Goal: Book appointment/travel/reservation

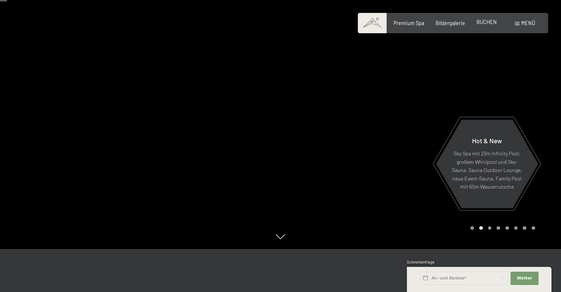
click at [494, 25] on span "BUCHEN" at bounding box center [487, 22] width 20 height 6
click at [491, 23] on span "BUCHEN" at bounding box center [487, 22] width 20 height 6
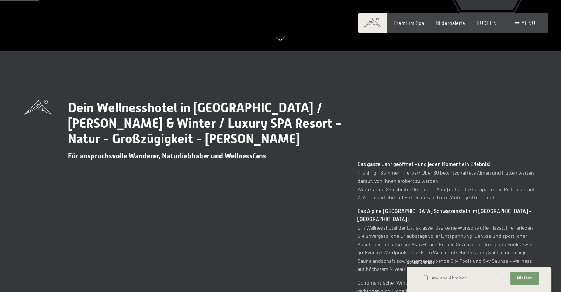
scroll to position [243, 0]
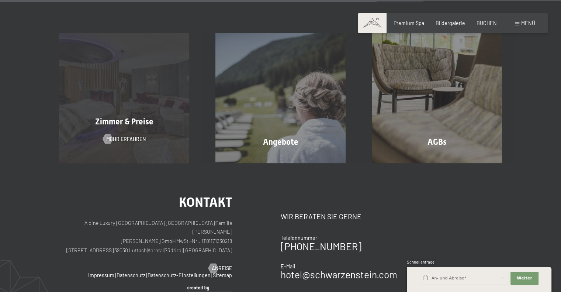
click at [168, 125] on div "Zimmer & Preise Mehr erfahren" at bounding box center [124, 98] width 156 height 130
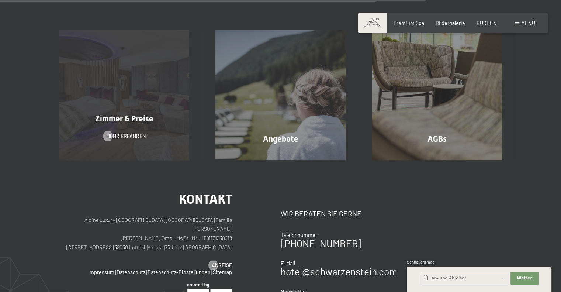
scroll to position [542, 0]
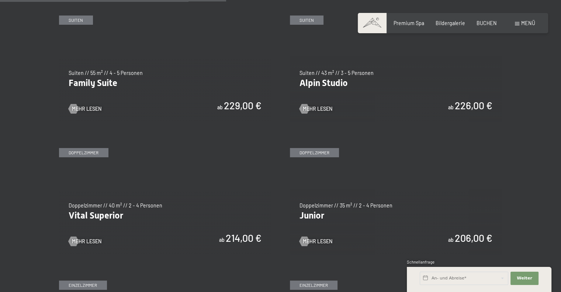
scroll to position [826, 0]
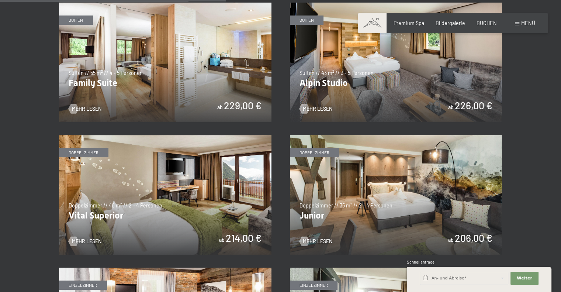
click at [378, 205] on img at bounding box center [396, 195] width 212 height 120
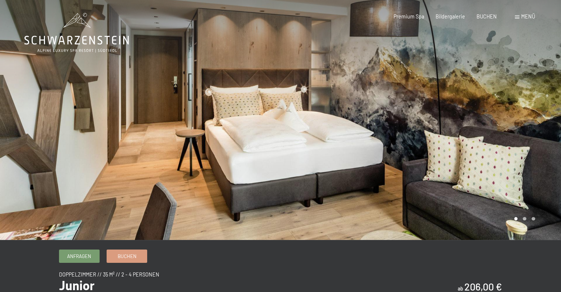
click at [519, 157] on div at bounding box center [421, 120] width 281 height 240
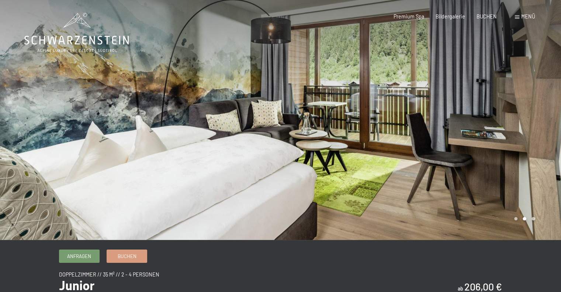
click at [519, 158] on div at bounding box center [421, 120] width 281 height 240
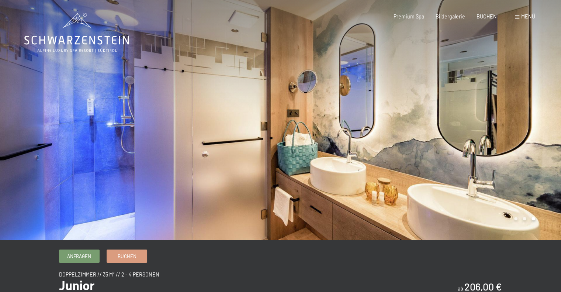
click at [520, 158] on div at bounding box center [421, 120] width 281 height 240
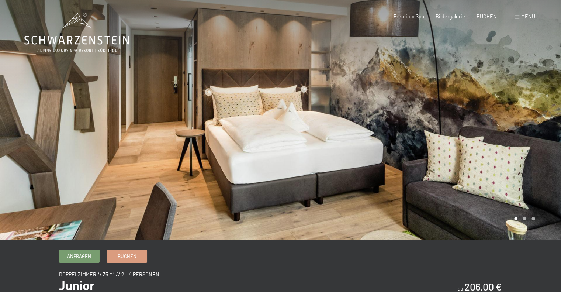
click at [520, 158] on div at bounding box center [421, 120] width 281 height 240
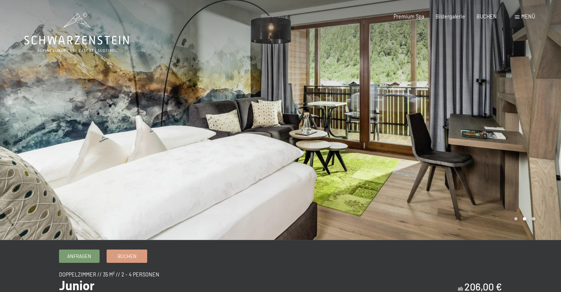
click at [521, 158] on div at bounding box center [421, 120] width 281 height 240
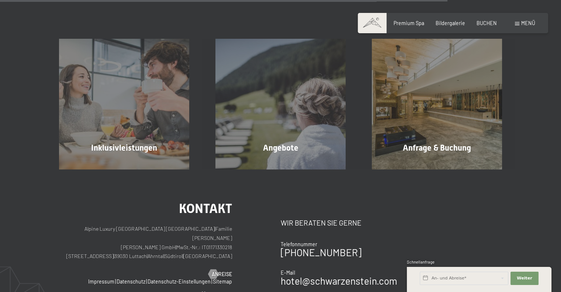
scroll to position [715, 0]
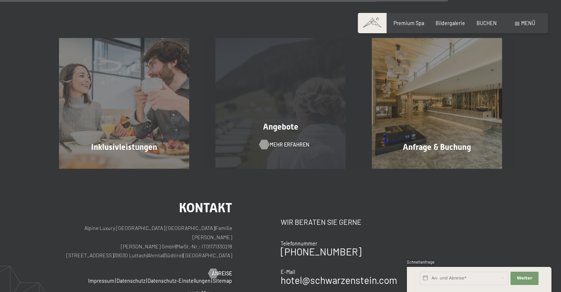
click at [286, 143] on span "Mehr erfahren" at bounding box center [289, 144] width 39 height 7
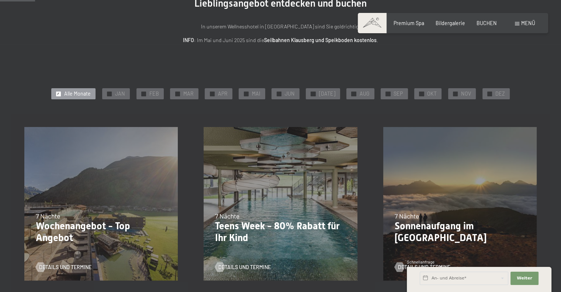
scroll to position [100, 0]
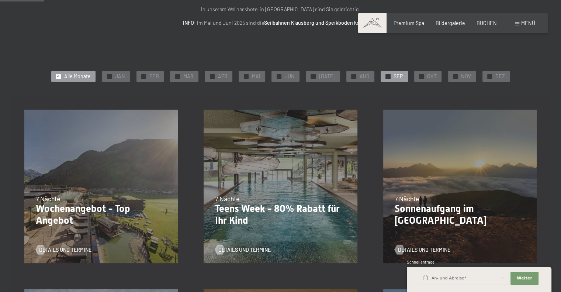
click at [397, 77] on span "SEP" at bounding box center [398, 76] width 9 height 7
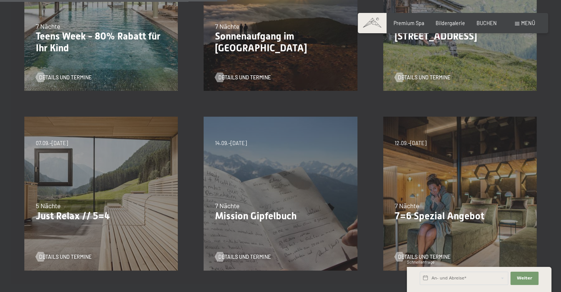
scroll to position [302, 0]
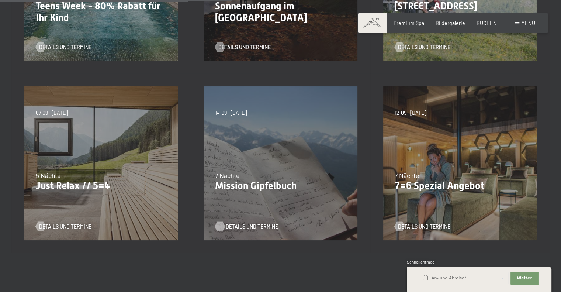
click at [268, 223] on span "Details und Termine" at bounding box center [252, 226] width 52 height 7
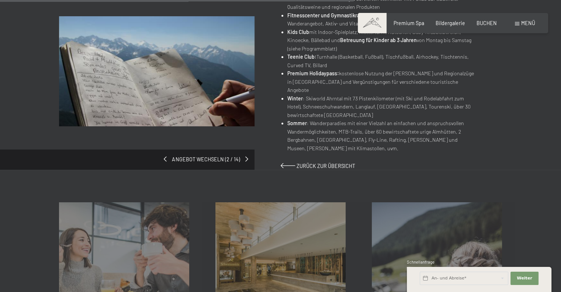
scroll to position [508, 0]
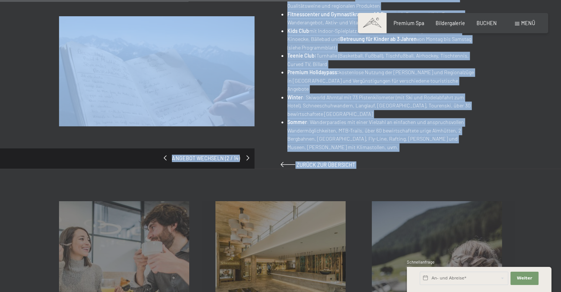
click at [247, 155] on span at bounding box center [247, 157] width 3 height 5
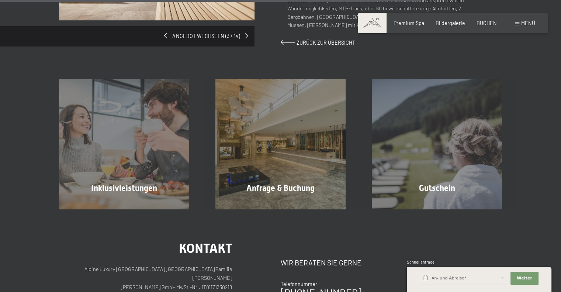
scroll to position [624, 0]
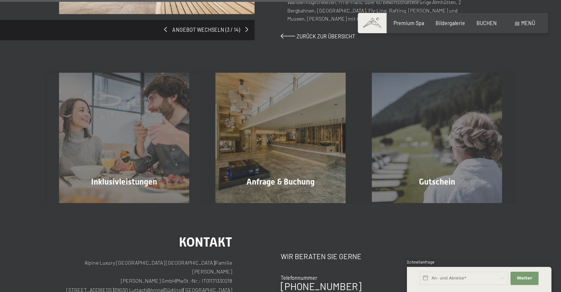
click at [166, 27] on span at bounding box center [164, 29] width 3 height 5
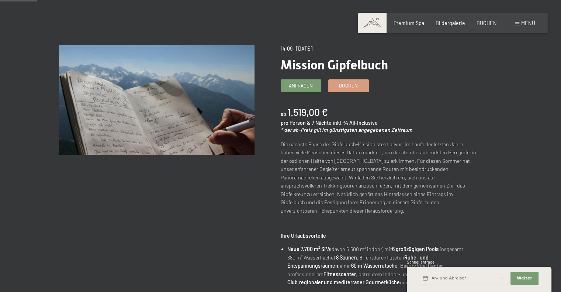
scroll to position [53, 0]
click at [339, 83] on span "Buchen" at bounding box center [348, 84] width 19 height 7
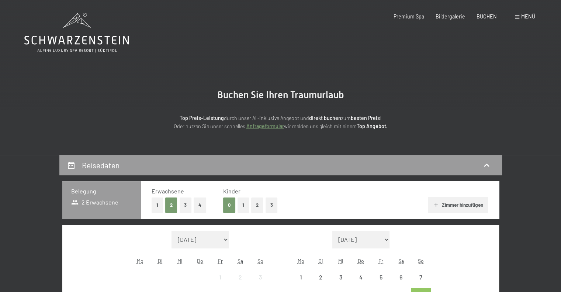
select select "[DATE]"
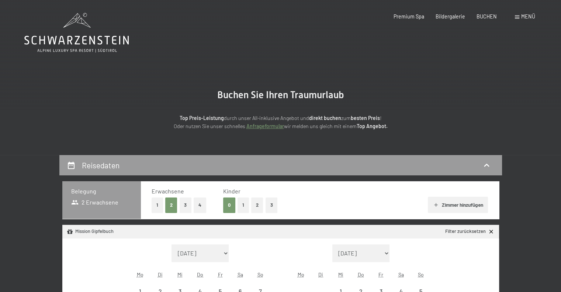
scroll to position [139, 0]
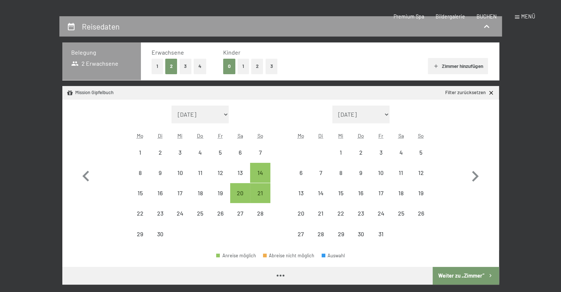
select select "2025-09-01"
select select "2025-10-01"
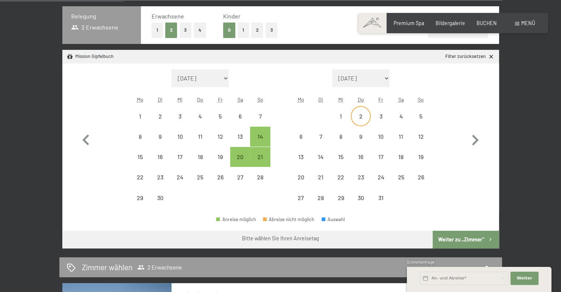
scroll to position [175, 0]
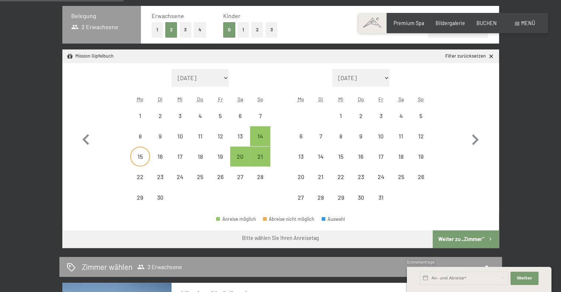
click at [134, 152] on div "15" at bounding box center [140, 156] width 18 height 18
select select "2025-09-01"
select select "2025-10-01"
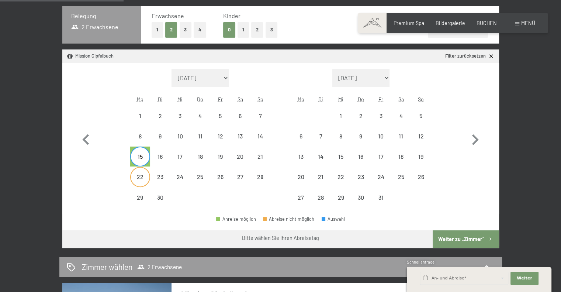
click at [139, 177] on div "22" at bounding box center [140, 183] width 18 height 18
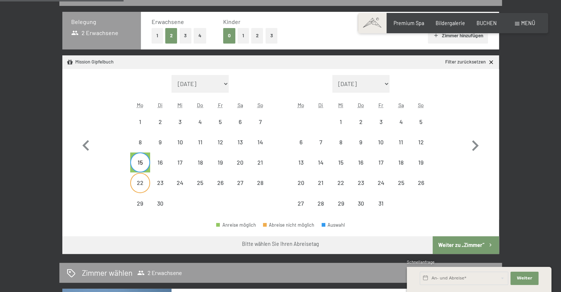
select select "2025-09-01"
select select "2025-10-01"
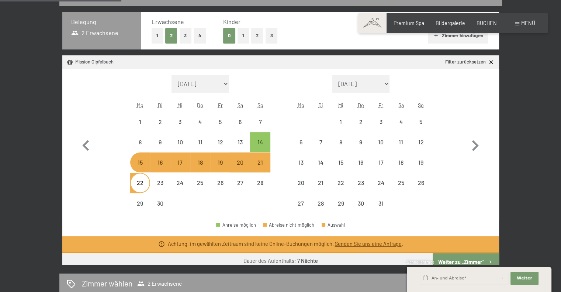
select select "2025-09-01"
select select "2025-10-01"
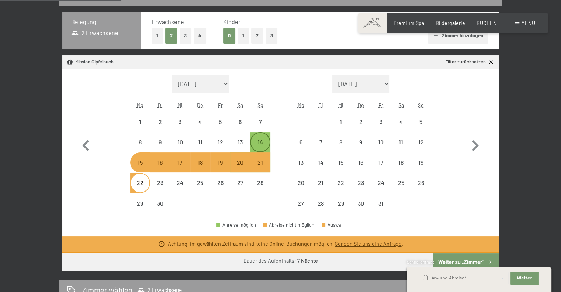
click at [263, 139] on div "14" at bounding box center [260, 148] width 18 height 18
select select "2025-09-01"
select select "2025-10-01"
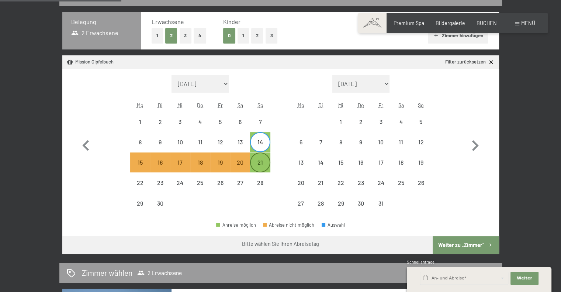
click at [261, 157] on div "21" at bounding box center [260, 162] width 18 height 18
select select "2025-09-01"
select select "2025-10-01"
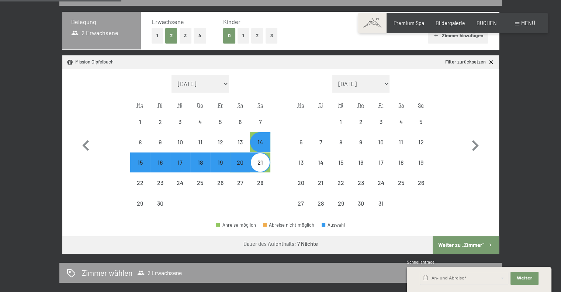
select select "2025-09-01"
select select "2025-10-01"
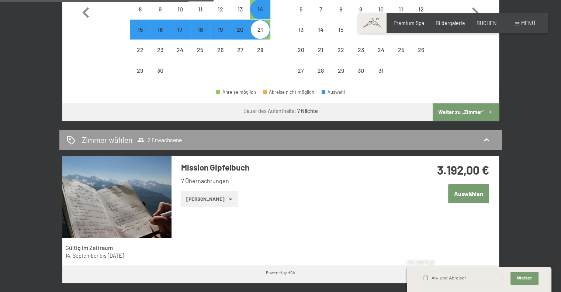
scroll to position [302, 0]
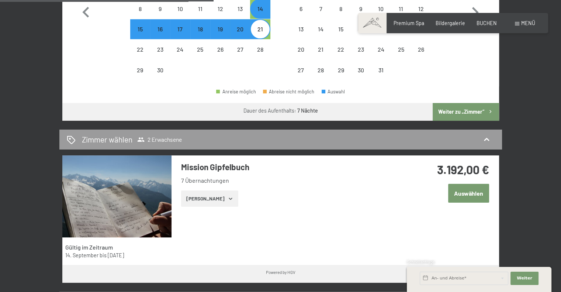
click at [211, 201] on button "Zeige Zimmer" at bounding box center [209, 198] width 57 height 16
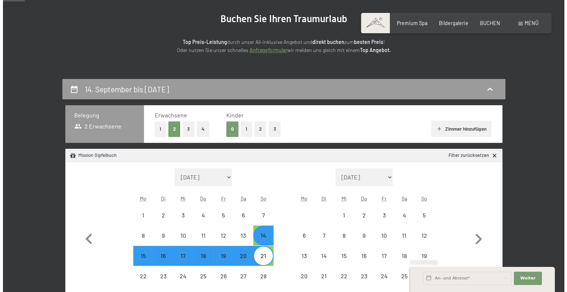
scroll to position [75, 0]
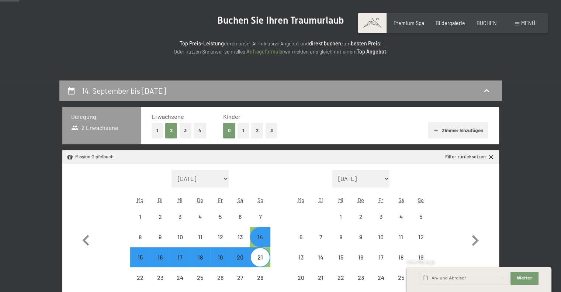
click at [524, 27] on div "Buchen Anfragen Premium Spa Bildergalerie BUCHEN Menü DE IT EN Gutschein Bilder…" at bounding box center [453, 23] width 164 height 7
click at [530, 22] on span "Menü" at bounding box center [528, 23] width 14 height 6
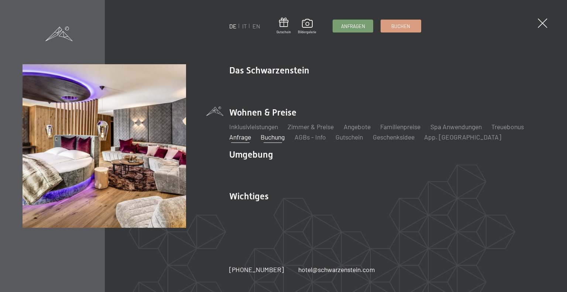
click at [243, 138] on link "Anfrage" at bounding box center [240, 137] width 22 height 8
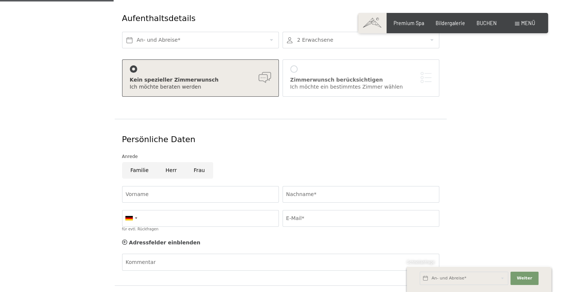
scroll to position [126, 0]
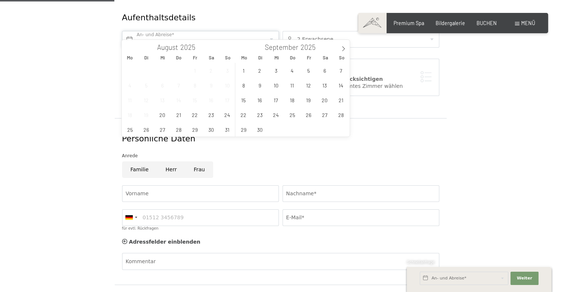
click at [210, 31] on input "text" at bounding box center [200, 39] width 157 height 17
click at [241, 97] on span "15" at bounding box center [243, 100] width 14 height 14
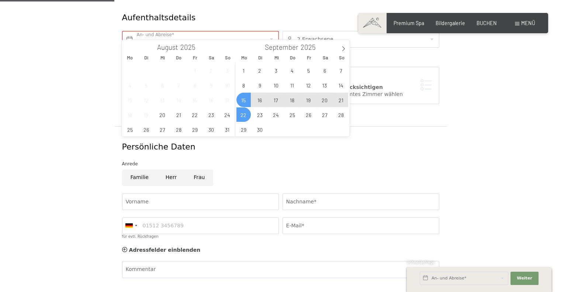
click at [240, 113] on span "22" at bounding box center [243, 114] width 14 height 14
type input "Mo. 15.09.2025 - Mo. 22.09.2025"
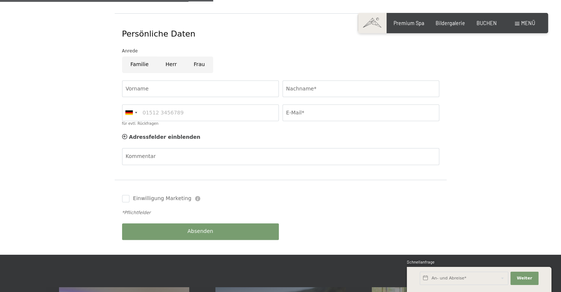
scroll to position [239, 0]
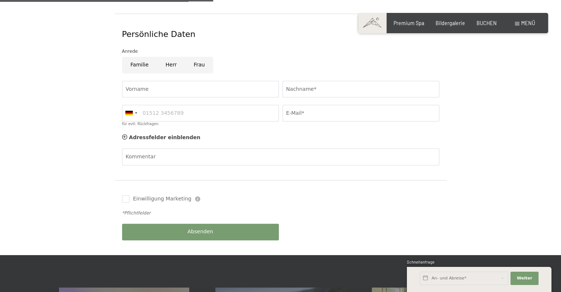
click at [196, 58] on input "Frau" at bounding box center [199, 65] width 28 height 17
radio input "true"
click at [186, 81] on input "Vorname" at bounding box center [200, 89] width 157 height 17
type input "Christiane"
type input "Prodinger"
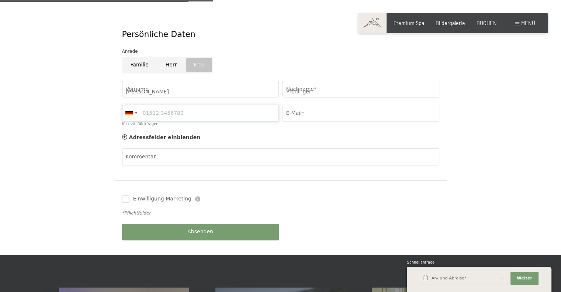
type input "066488330562"
type input "prodingerchristiane@gmail.com"
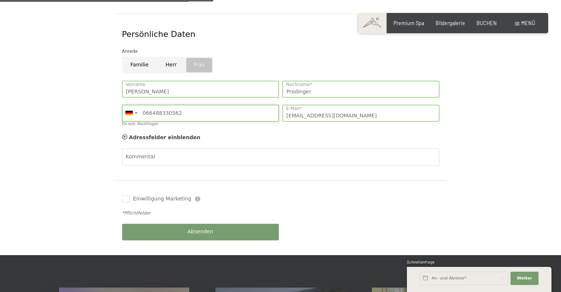
click at [247, 105] on input "066488330562" at bounding box center [200, 113] width 157 height 17
click at [136, 105] on div at bounding box center [130, 113] width 17 height 16
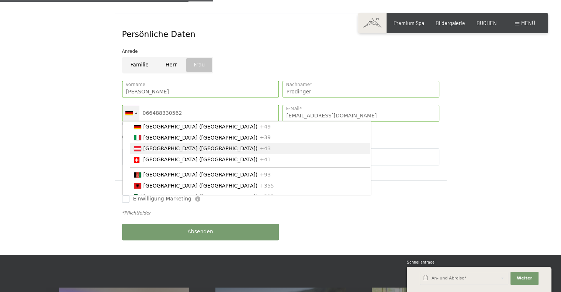
click at [156, 145] on span "[GEOGRAPHIC_DATA] ([GEOGRAPHIC_DATA])" at bounding box center [200, 148] width 114 height 6
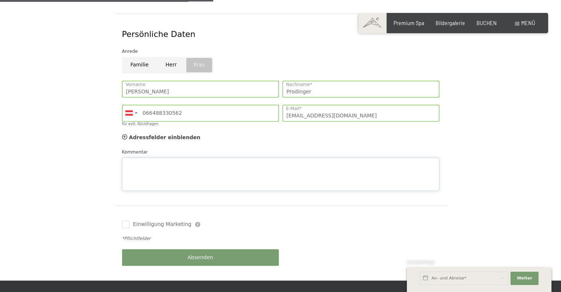
click at [167, 148] on div "Kommentar" at bounding box center [280, 169] width 317 height 42
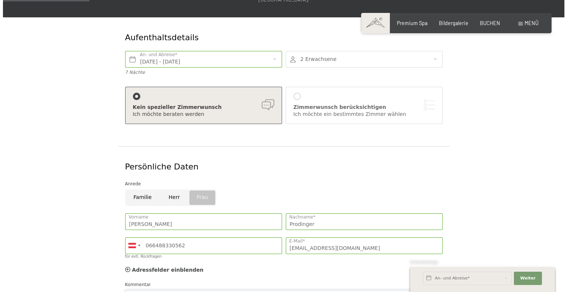
scroll to position [105, 0]
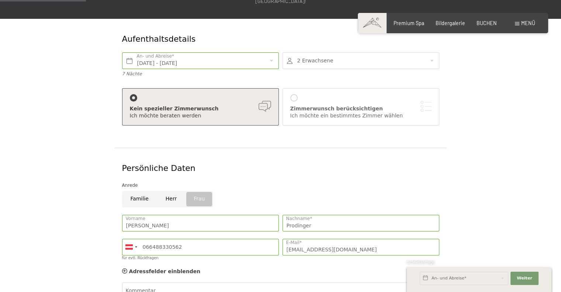
click at [319, 112] on div "Ich möchte ein bestimmtes Zimmer wählen" at bounding box center [360, 115] width 141 height 7
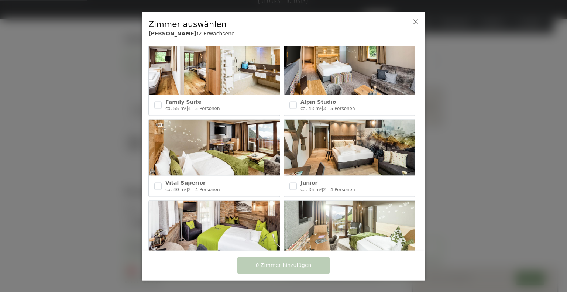
scroll to position [258, 0]
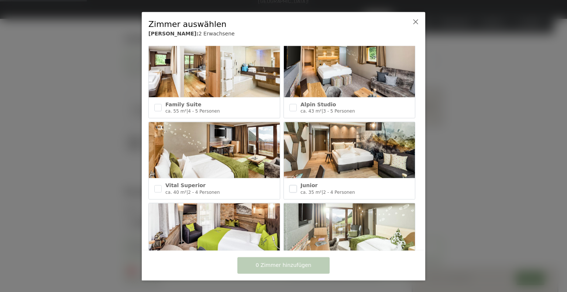
click at [289, 185] on input "checkbox" at bounding box center [292, 188] width 7 height 7
checkbox input "true"
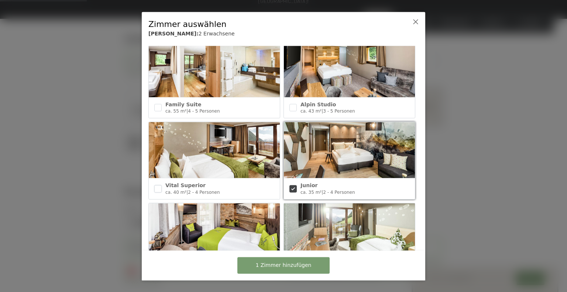
click at [156, 185] on input "checkbox" at bounding box center [157, 188] width 7 height 7
checkbox input "true"
click at [290, 104] on input "checkbox" at bounding box center [292, 107] width 7 height 7
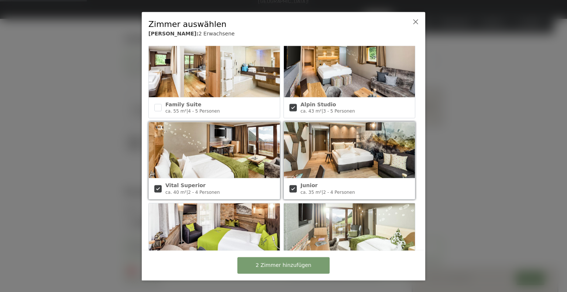
checkbox input "true"
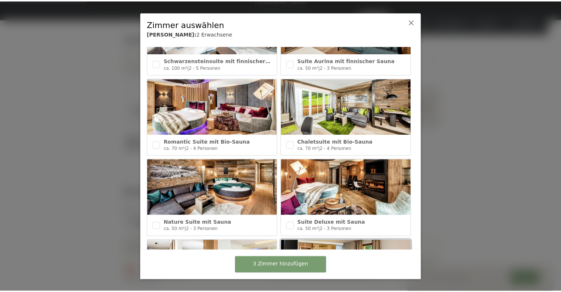
scroll to position [0, 0]
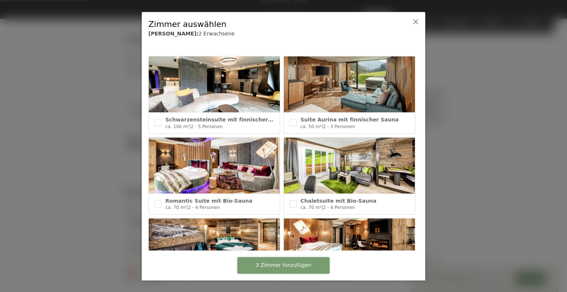
click at [298, 263] on span "3 Zimmer hinzufügen" at bounding box center [284, 265] width 56 height 7
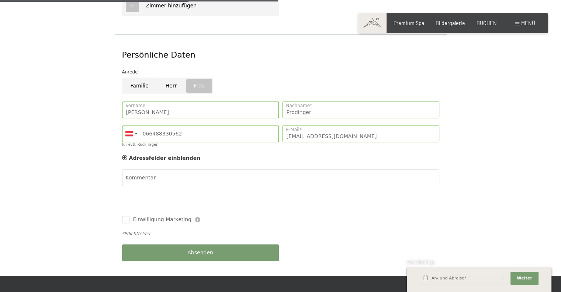
scroll to position [440, 0]
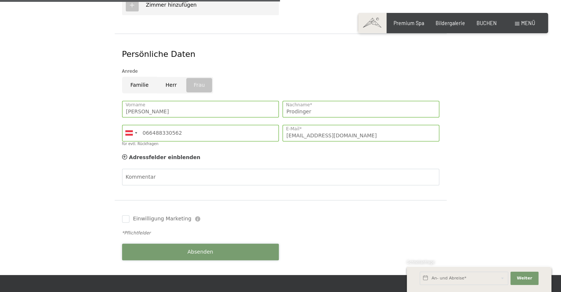
click at [157, 243] on button "Absenden" at bounding box center [200, 251] width 157 height 17
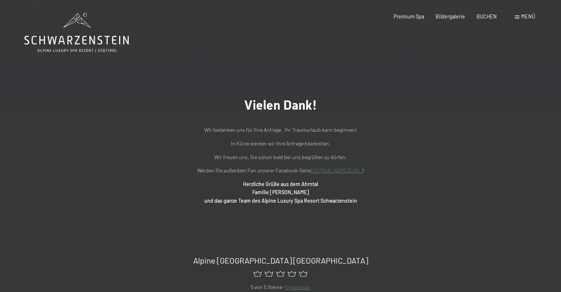
click at [79, 39] on icon at bounding box center [76, 32] width 104 height 39
